Goal: Task Accomplishment & Management: Manage account settings

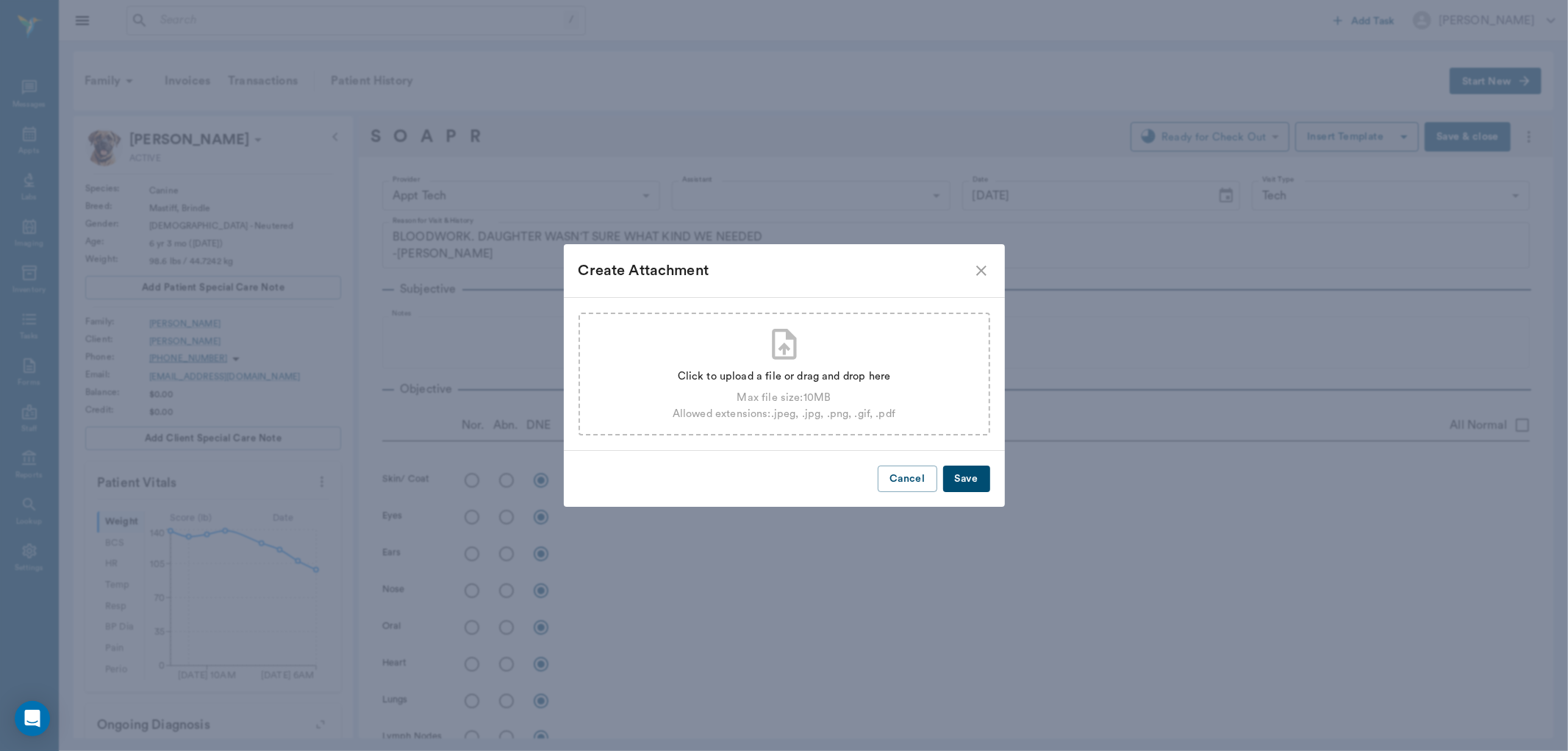
scroll to position [1427, 0]
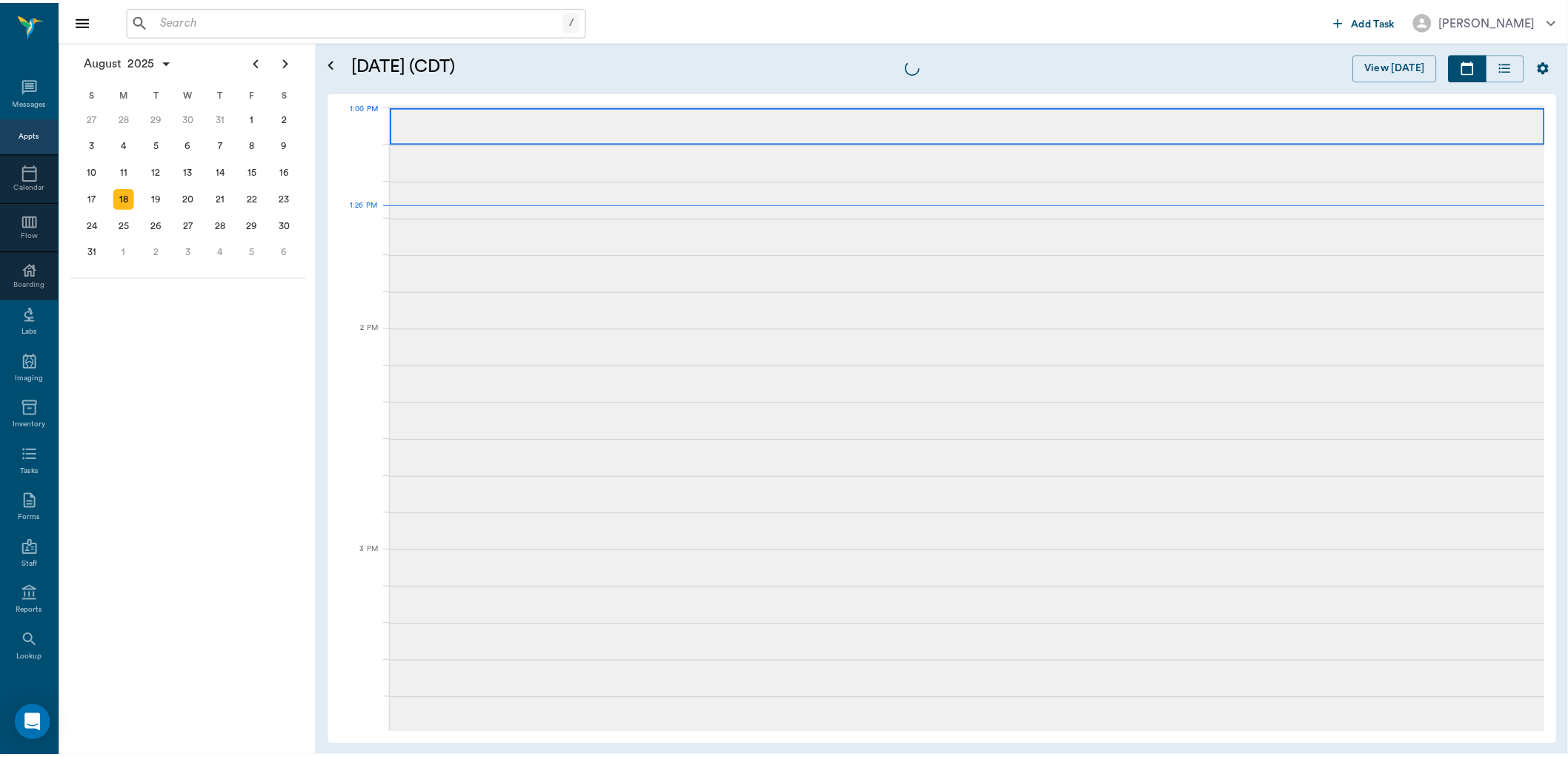
scroll to position [1114, 0]
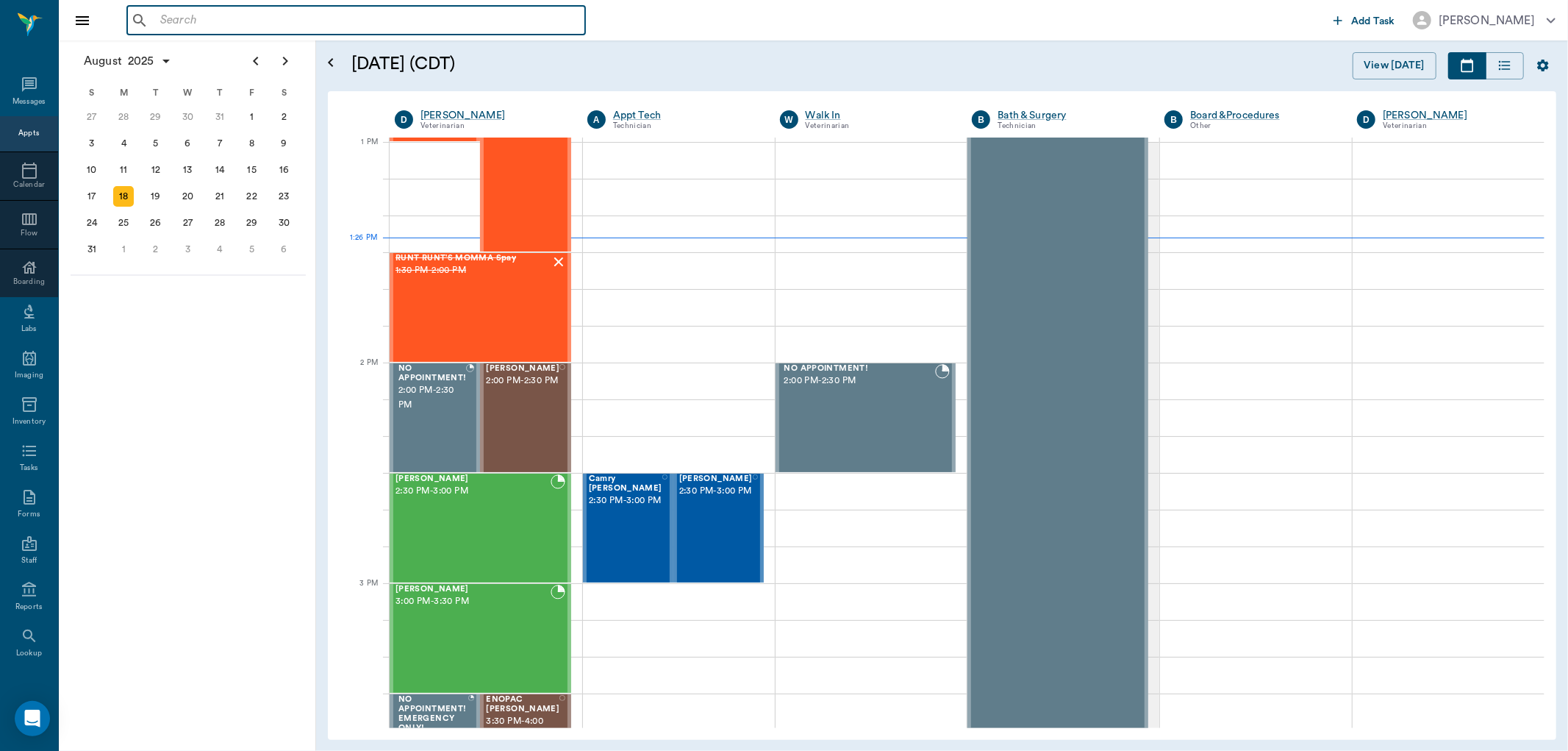
click at [461, 13] on input "text" at bounding box center [367, 21] width 425 height 21
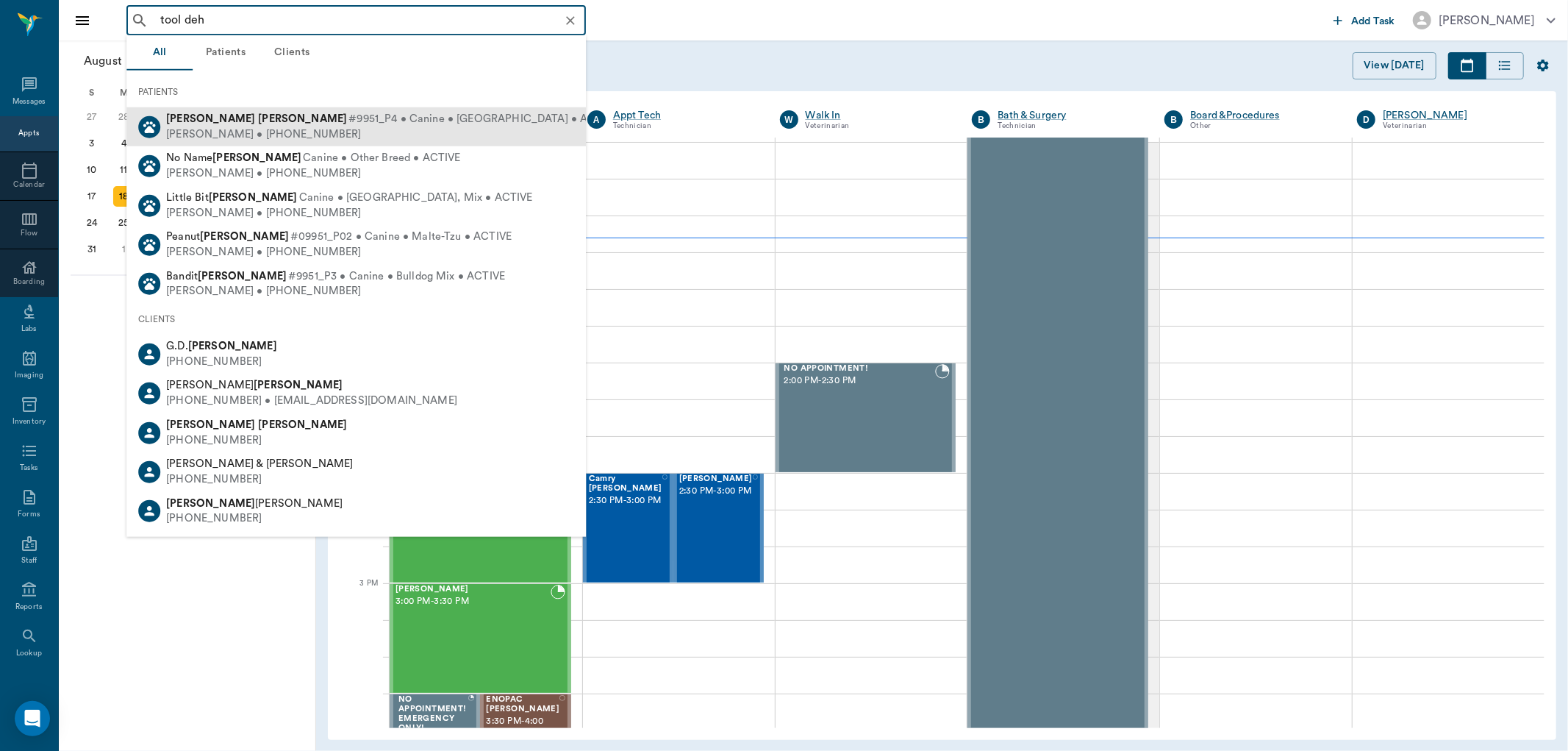
click at [403, 116] on span "#9951_P4 • Canine • Chihahua • ACTIVE" at bounding box center [483, 119] width 270 height 15
type input "tool deh"
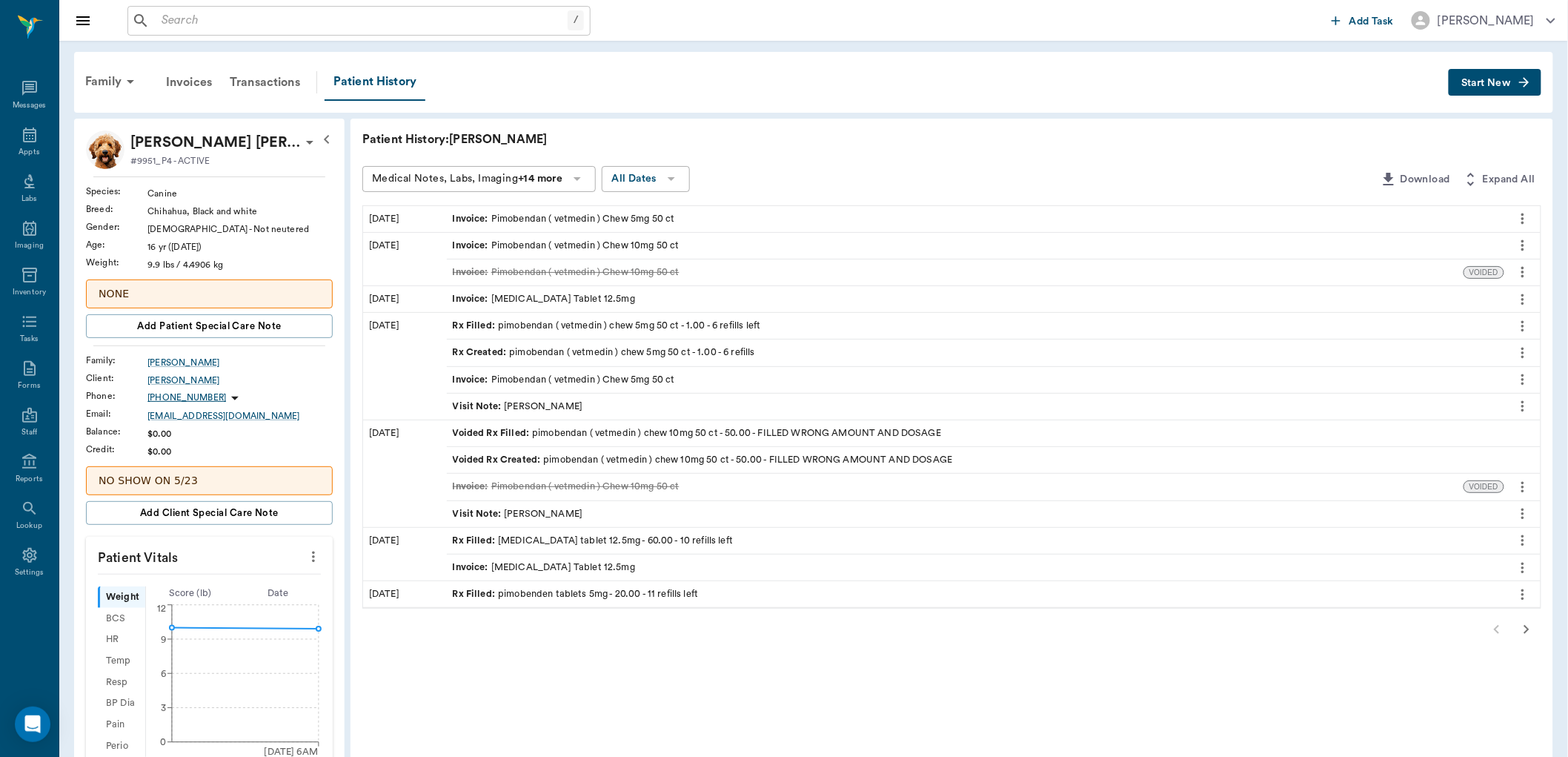
click at [1518, 539] on icon "more" at bounding box center [1522, 540] width 16 height 18
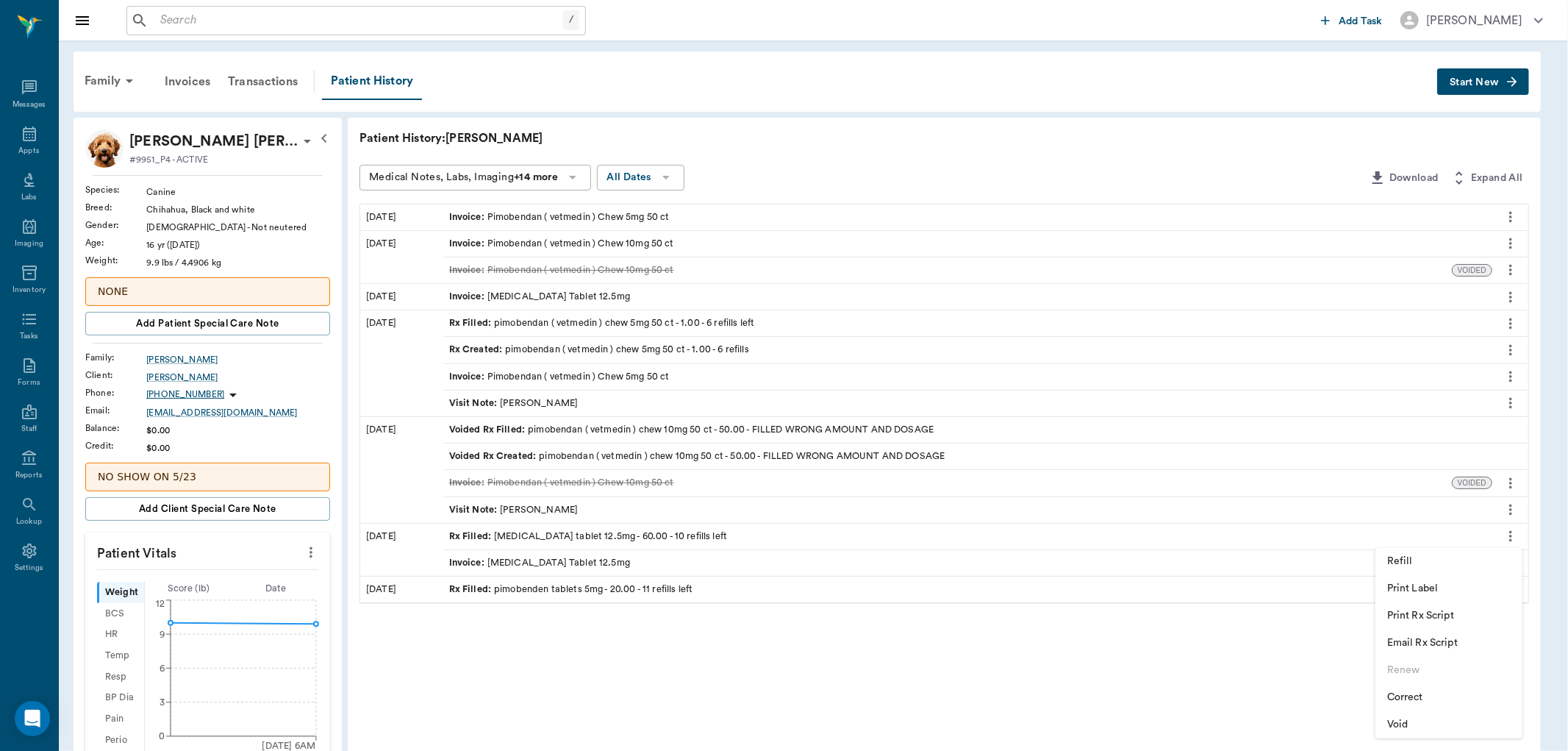
click at [1414, 584] on span "Print Label" at bounding box center [1449, 589] width 124 height 15
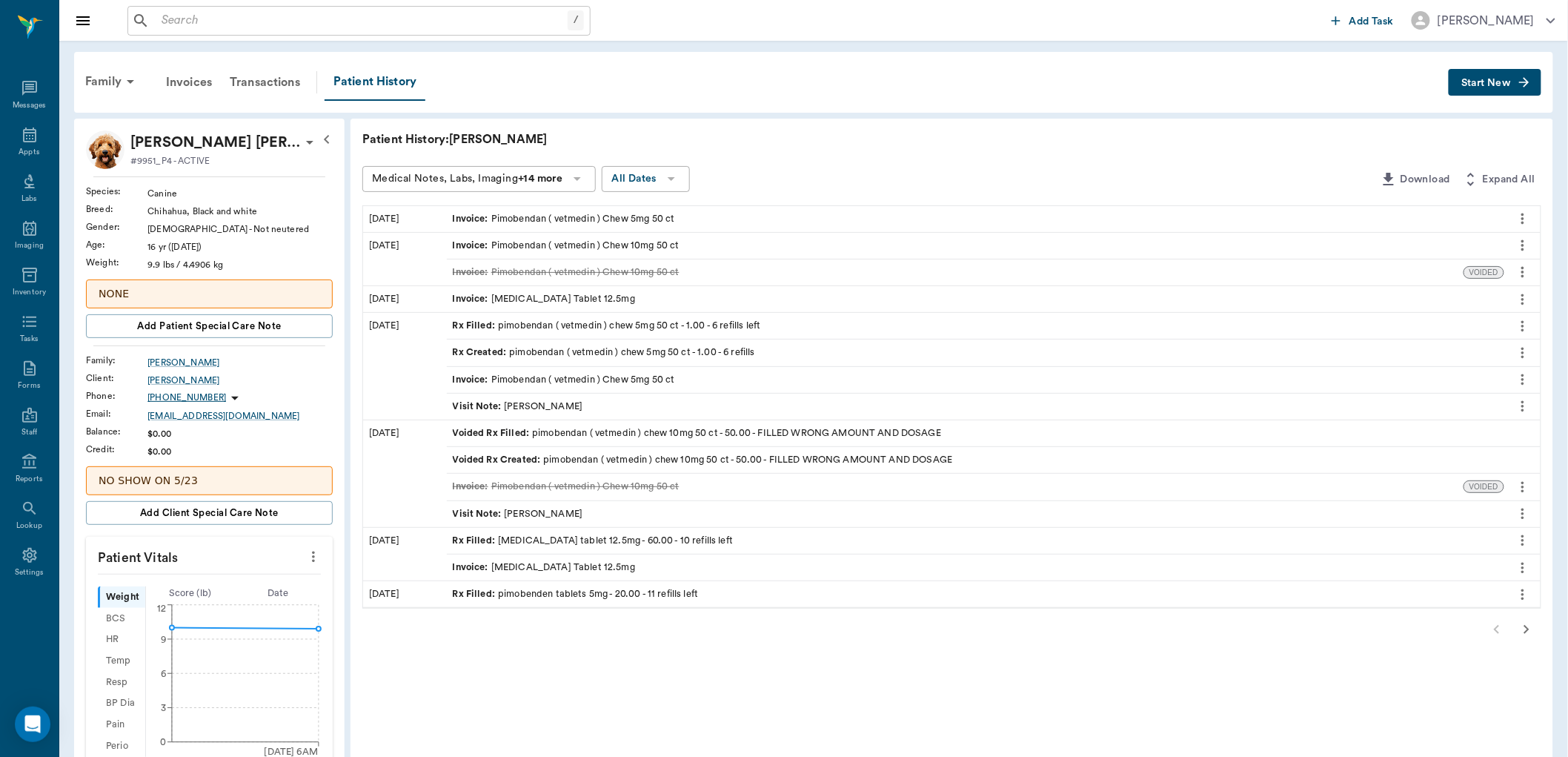
click at [1502, 631] on div at bounding box center [952, 629] width 1179 height 29
click at [1524, 535] on icon "more" at bounding box center [1522, 540] width 16 height 18
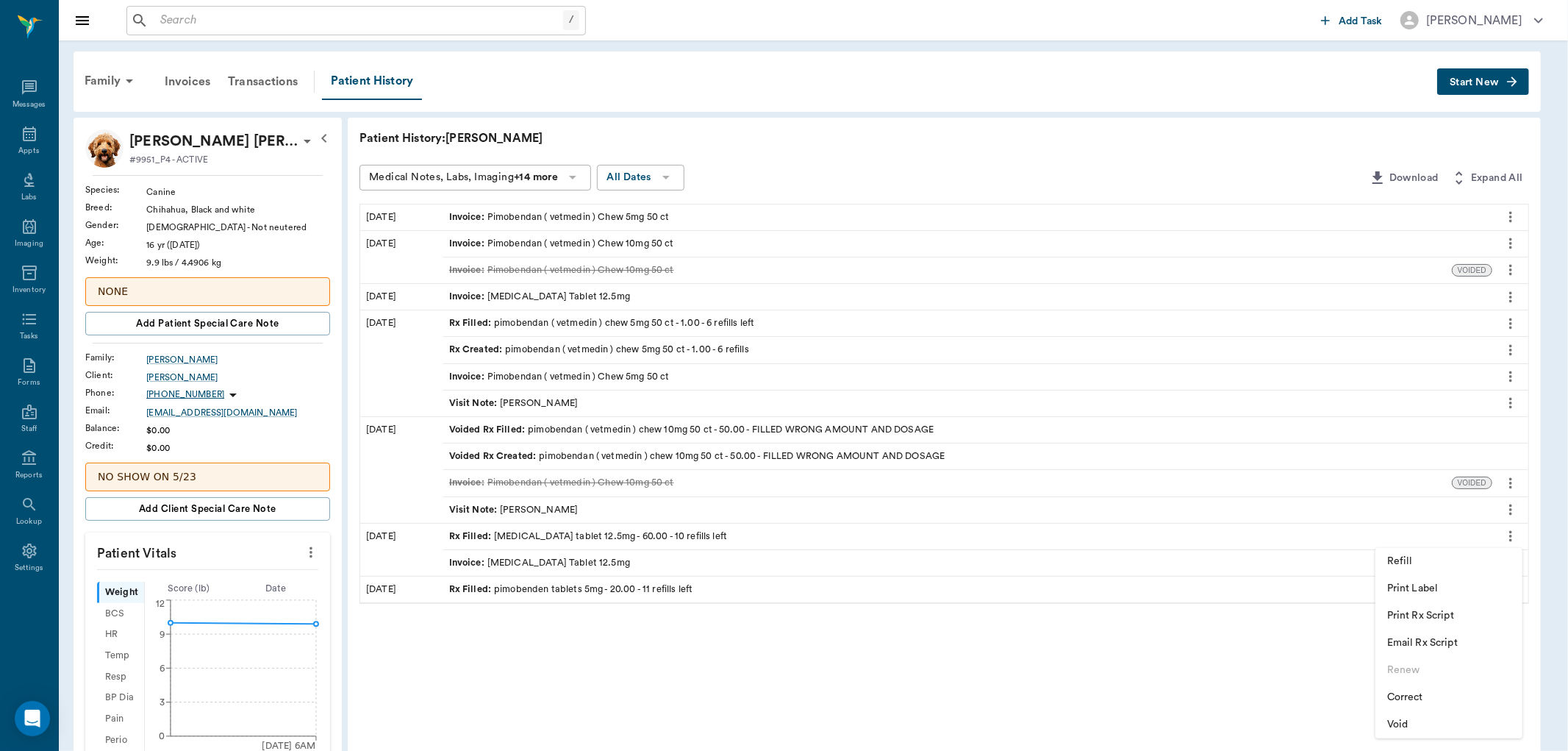
click at [1425, 558] on span "Refill" at bounding box center [1449, 561] width 124 height 15
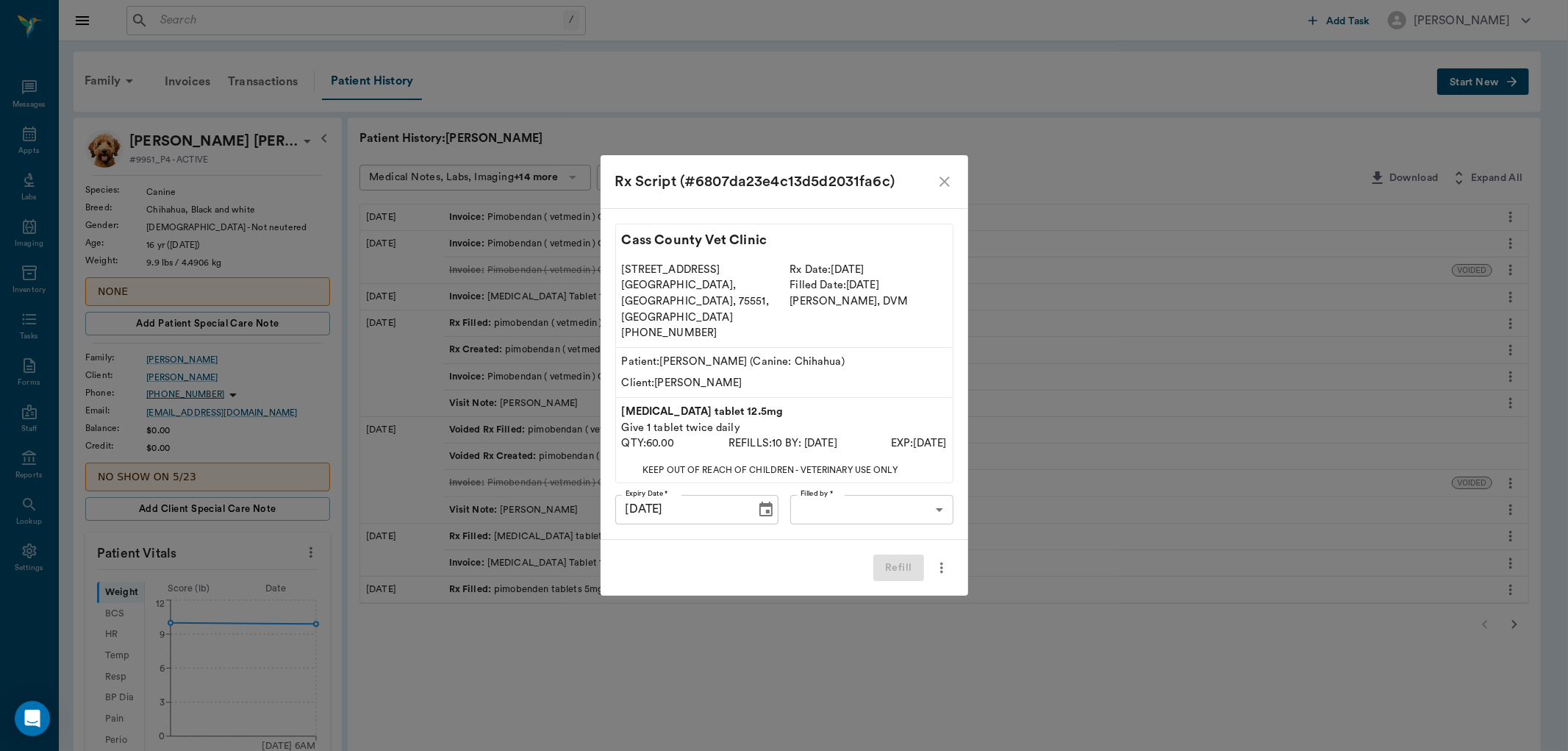
click at [907, 495] on body "/ ​ Add Task Dr. Bert Ellsworth Nectar Messages Appts Labs Imaging Inventory Ta…" at bounding box center [784, 597] width 1568 height 1194
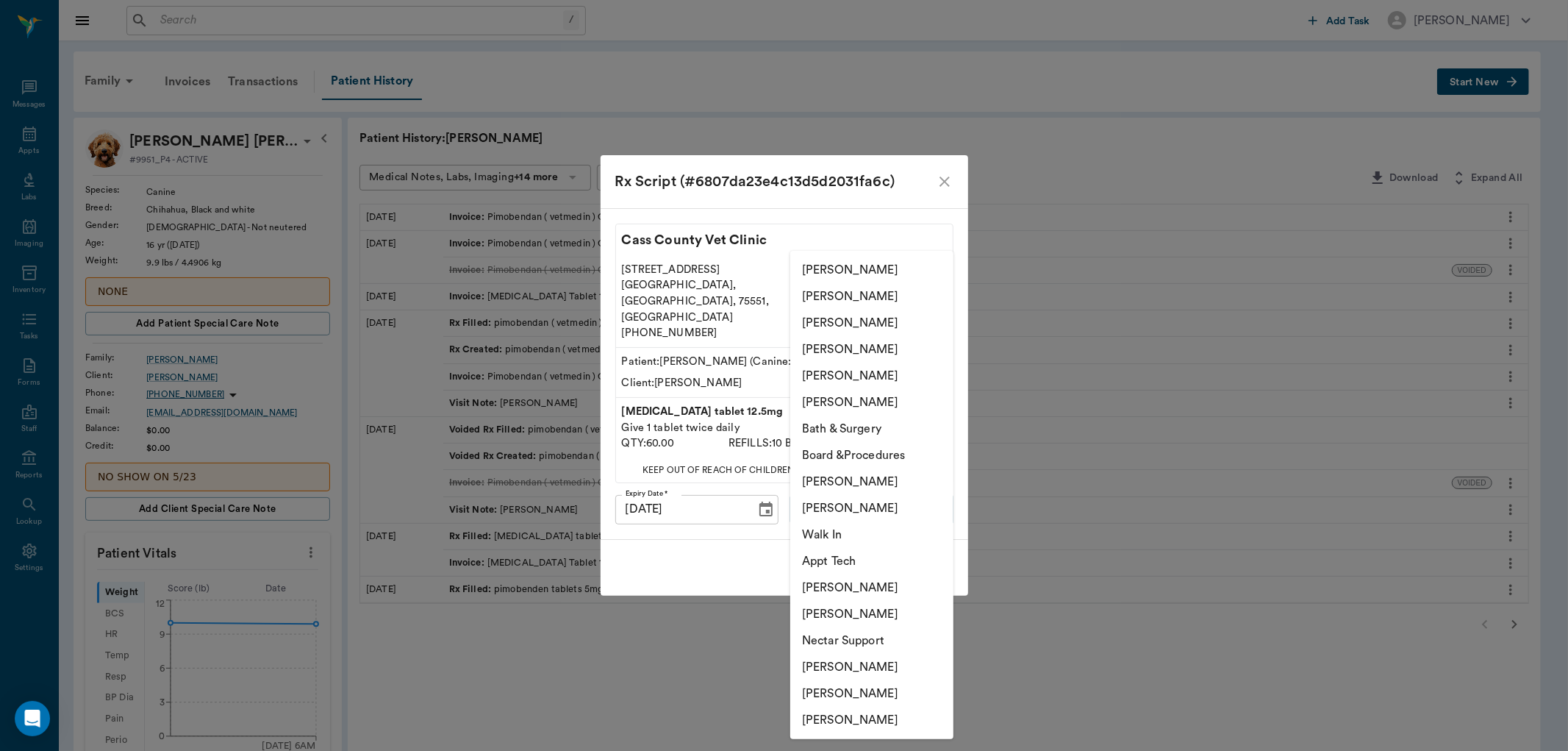
click at [851, 376] on li "Lorean Lingle" at bounding box center [872, 376] width 163 height 26
type input "63ec2ece52e12b0ba117cc90"
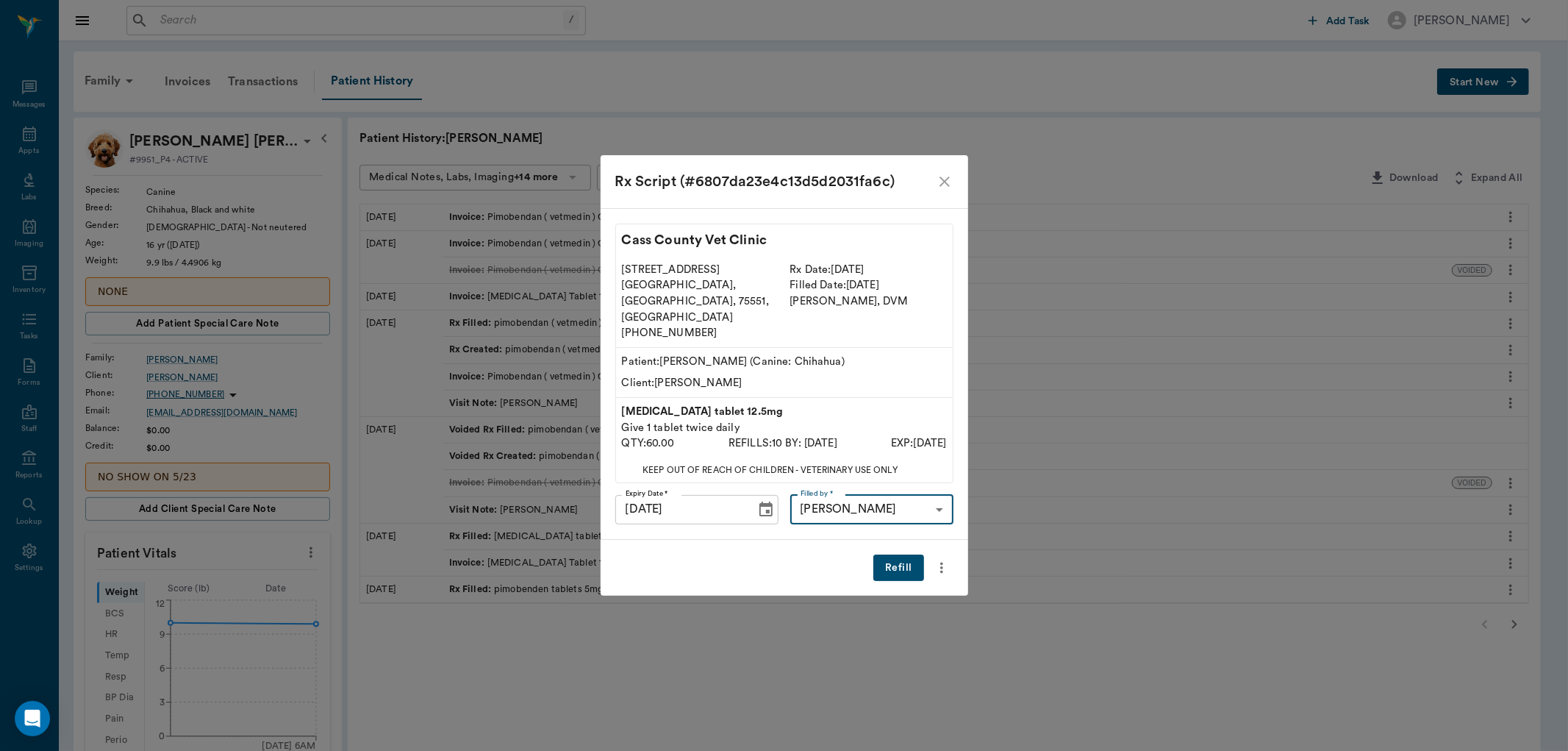
click at [901, 555] on button "Refill" at bounding box center [898, 568] width 50 height 27
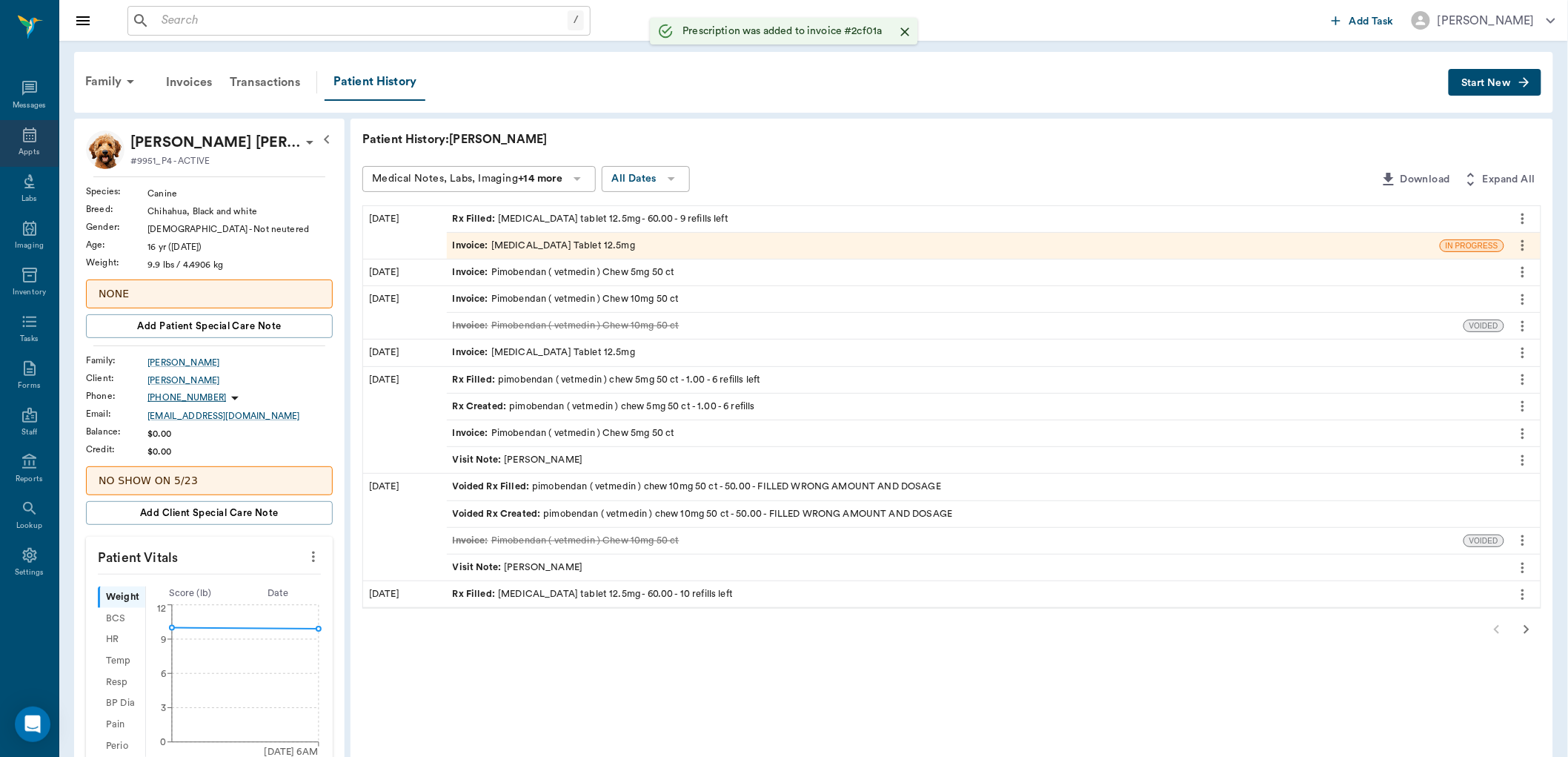
click at [17, 137] on div "Appts" at bounding box center [29, 143] width 59 height 47
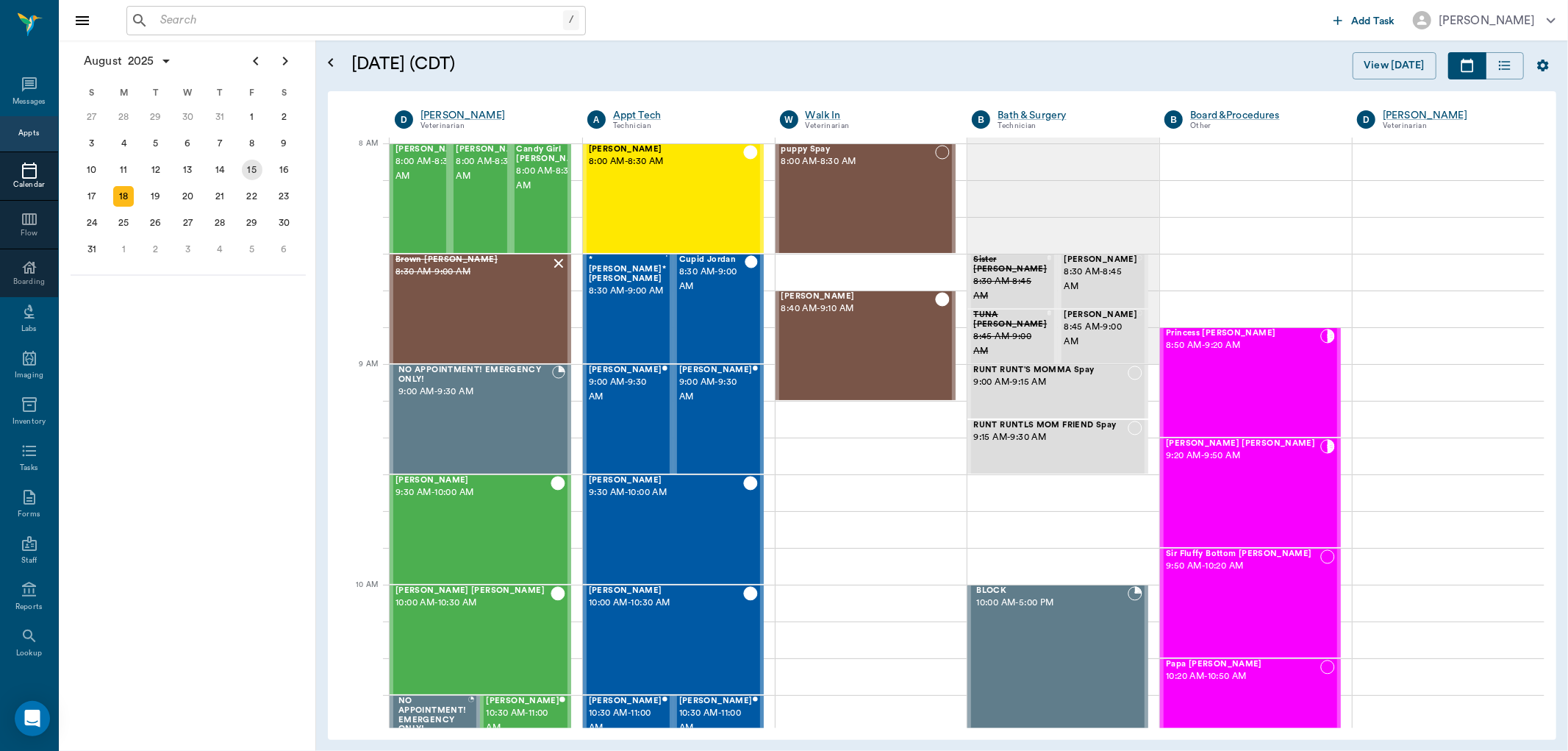
click at [263, 164] on div "15" at bounding box center [252, 170] width 32 height 26
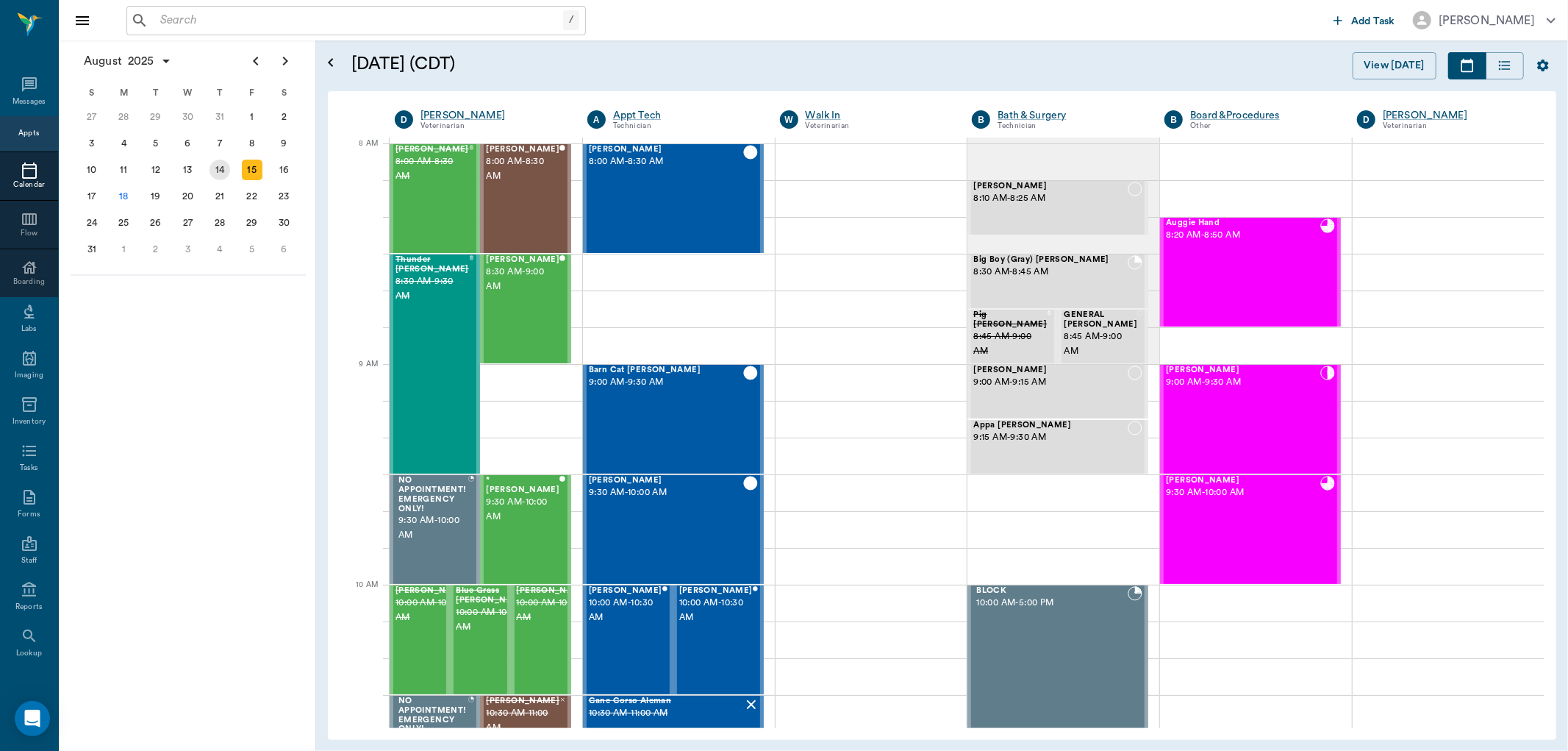
click at [215, 165] on div "14" at bounding box center [220, 170] width 21 height 21
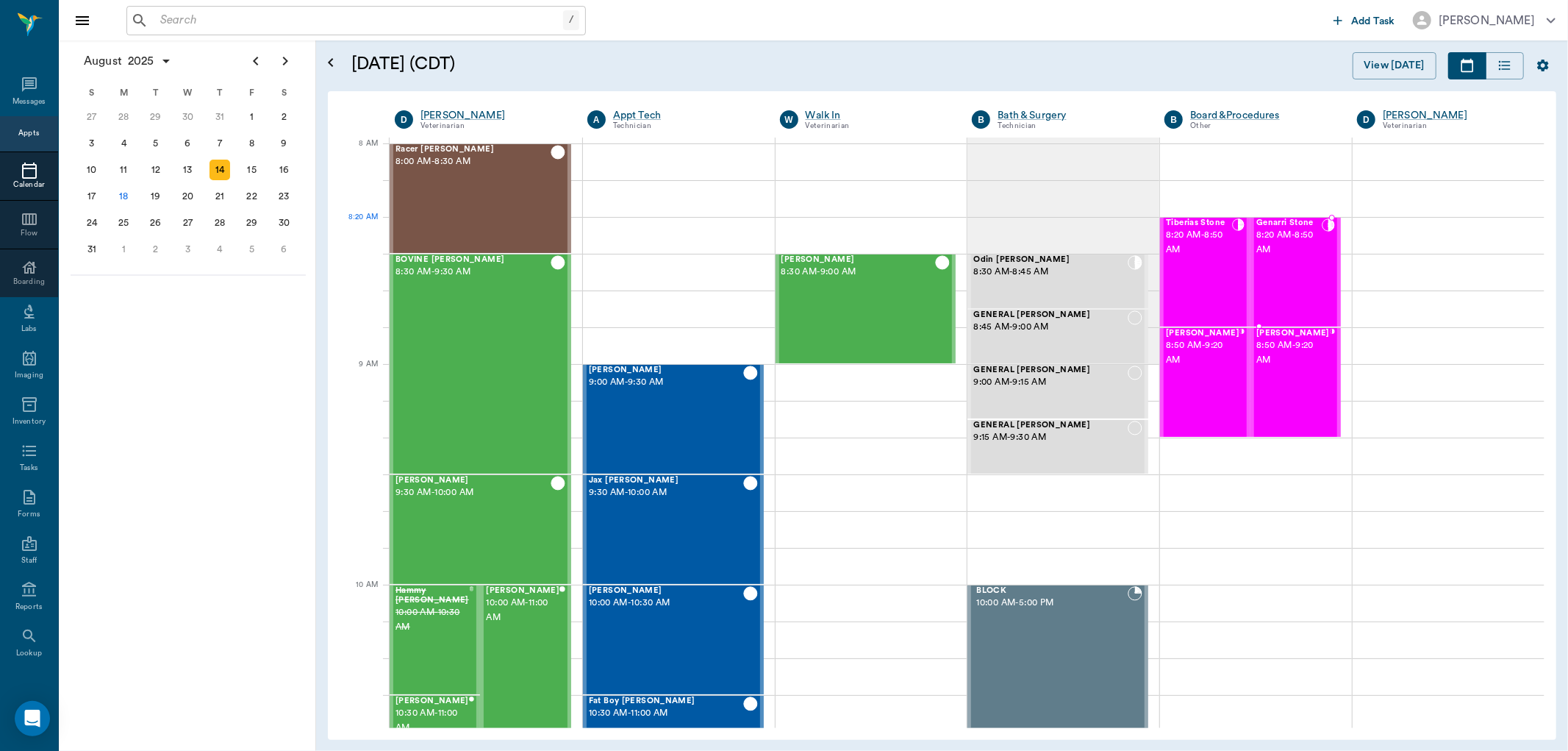
click at [1288, 248] on span "8:20 AM - 8:50 AM" at bounding box center [1289, 242] width 65 height 29
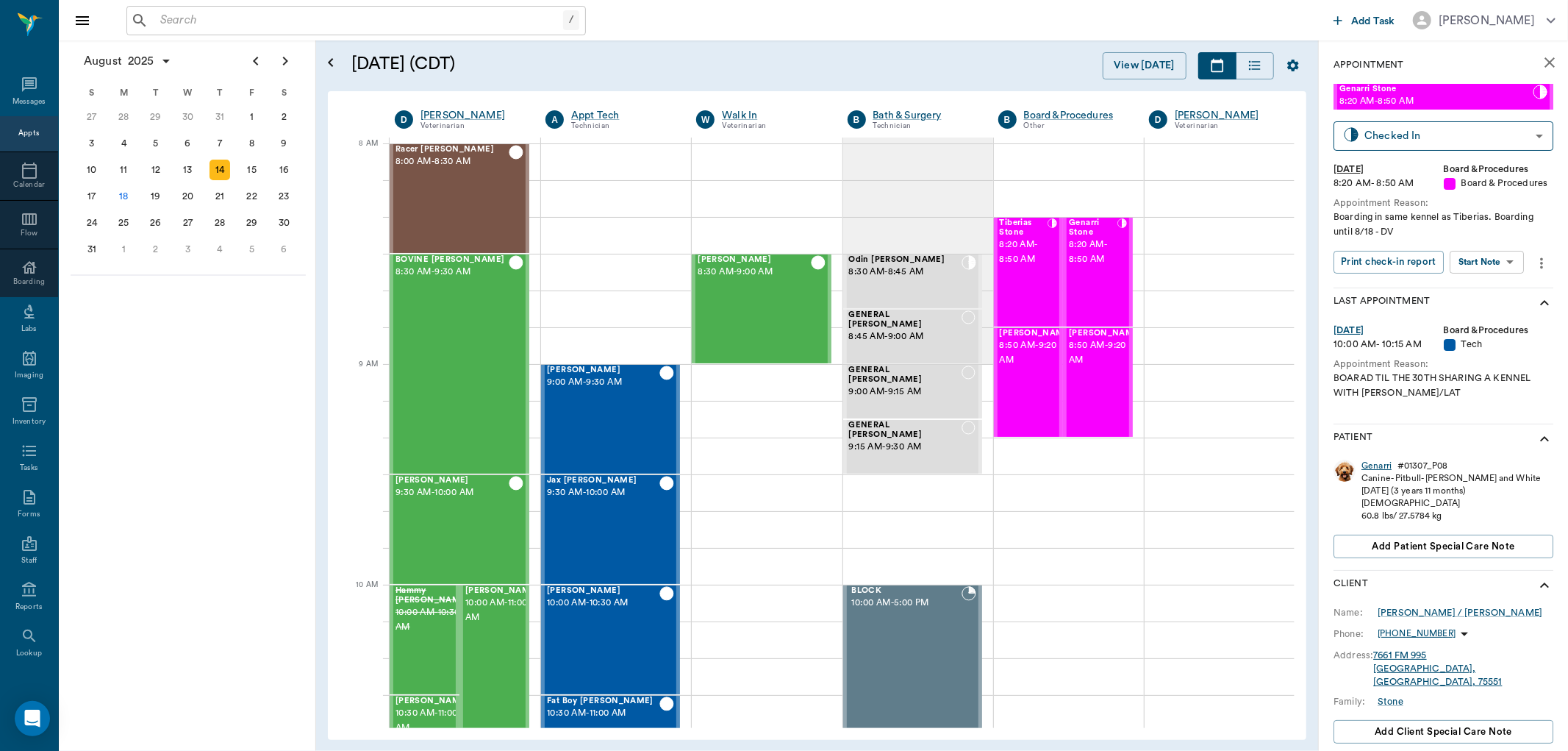
click at [1377, 464] on div "Genarri" at bounding box center [1376, 465] width 30 height 12
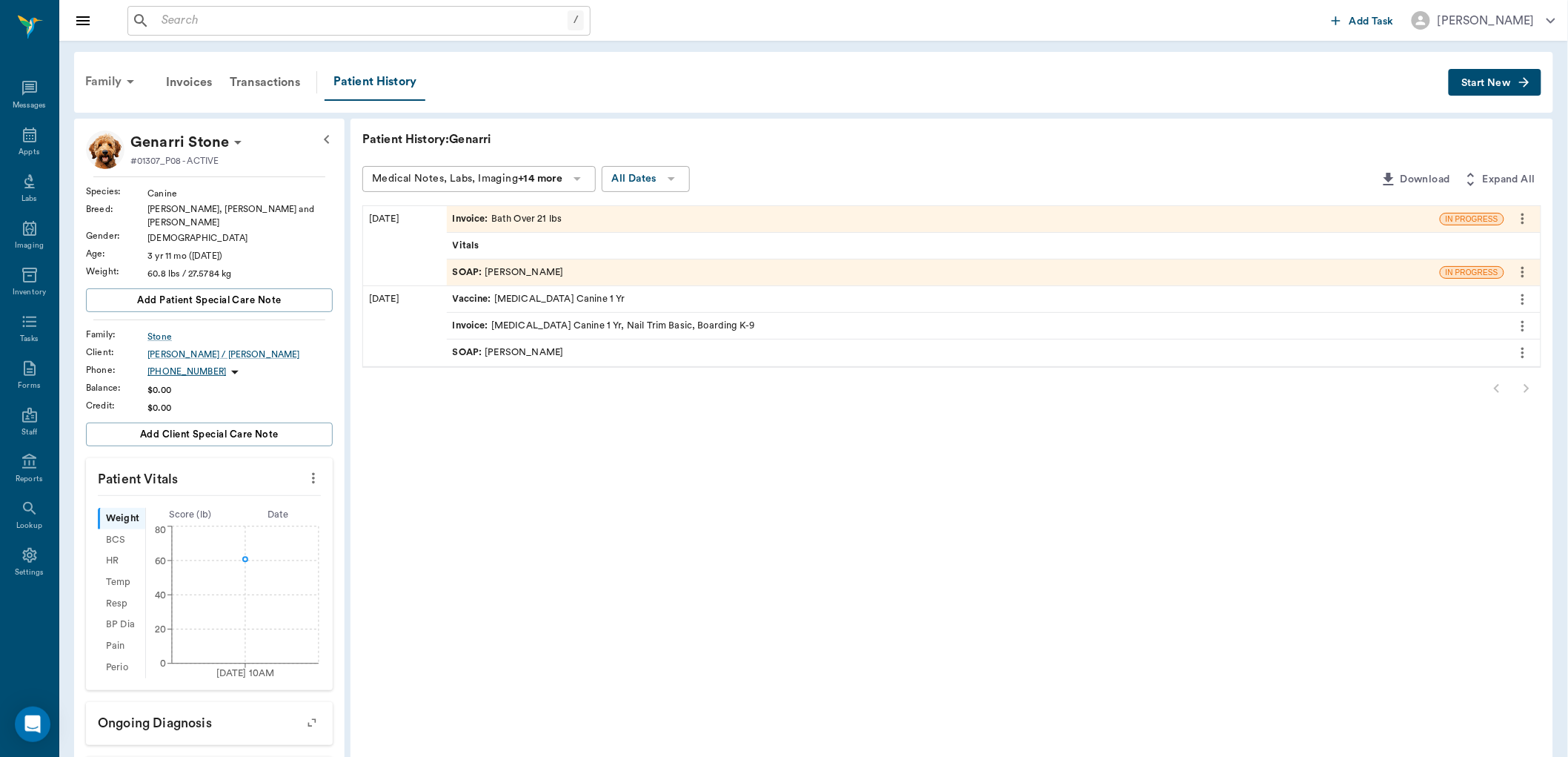
click at [114, 79] on div "Family" at bounding box center [112, 81] width 72 height 35
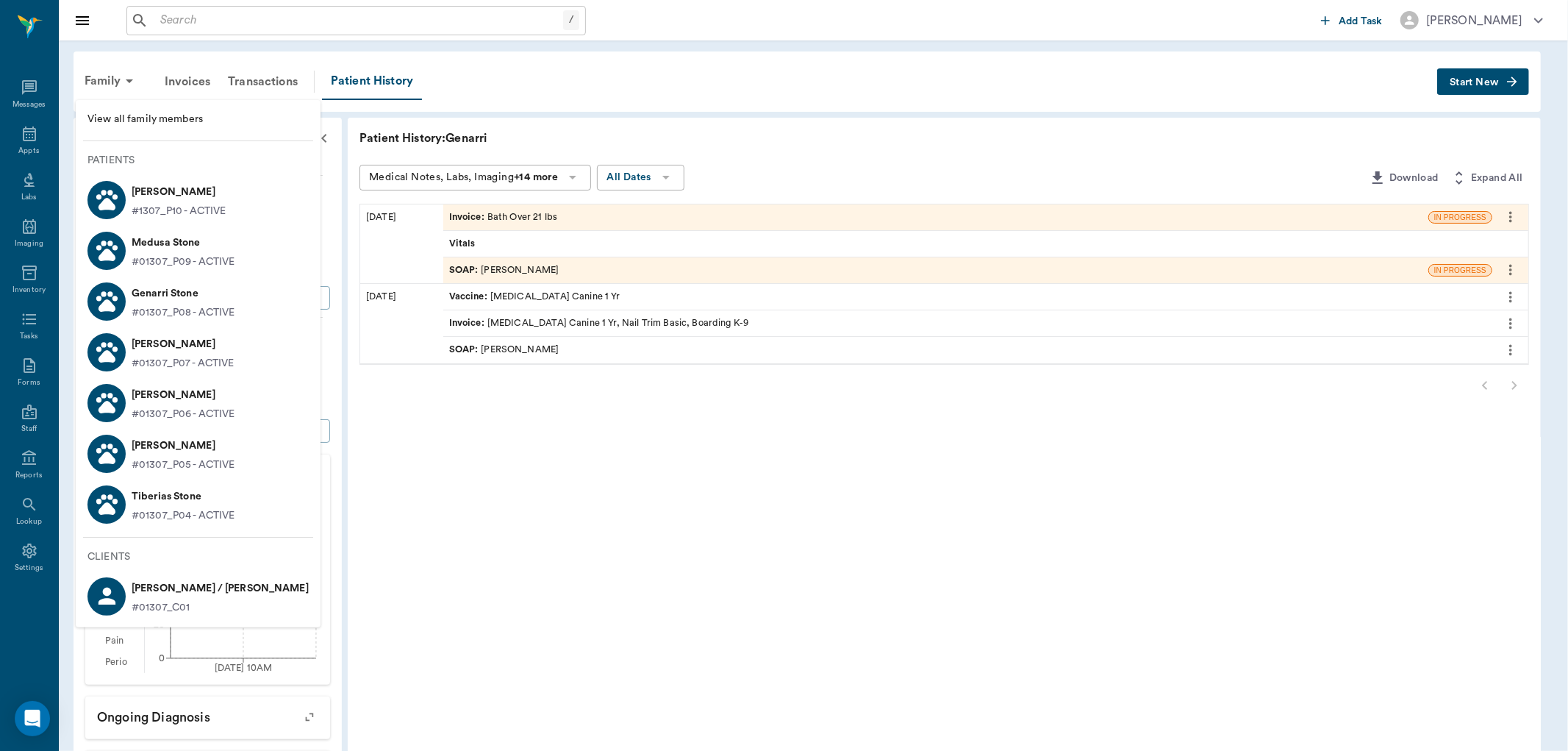
click at [197, 505] on p "Tiberias Stone" at bounding box center [184, 496] width 104 height 24
